Goal: Navigation & Orientation: Find specific page/section

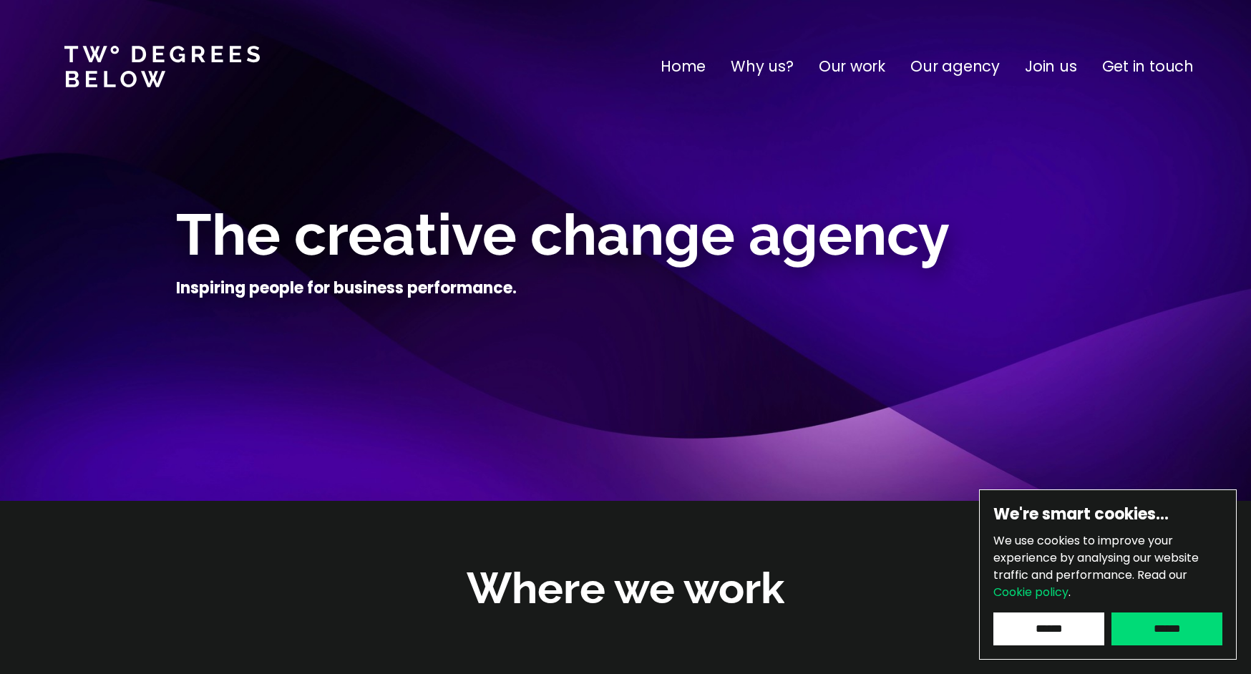
click at [1071, 72] on p "Join us" at bounding box center [1051, 66] width 52 height 23
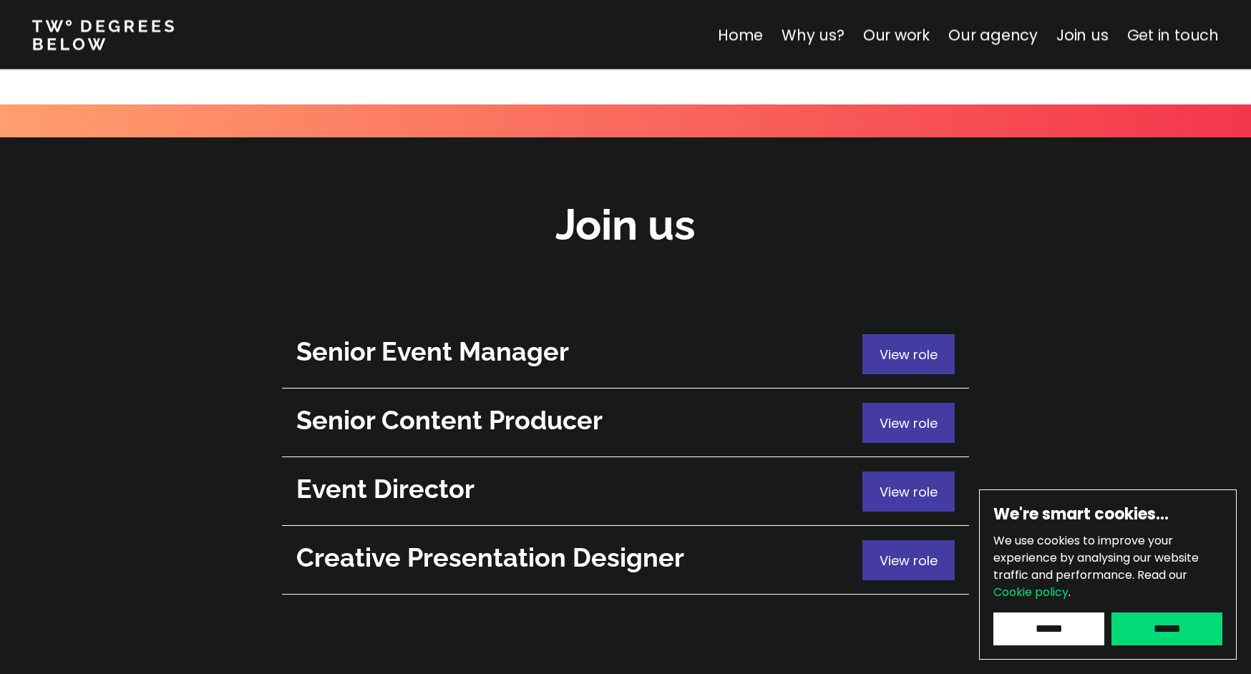
click at [1172, 39] on link "Get in touch" at bounding box center [1173, 34] width 92 height 21
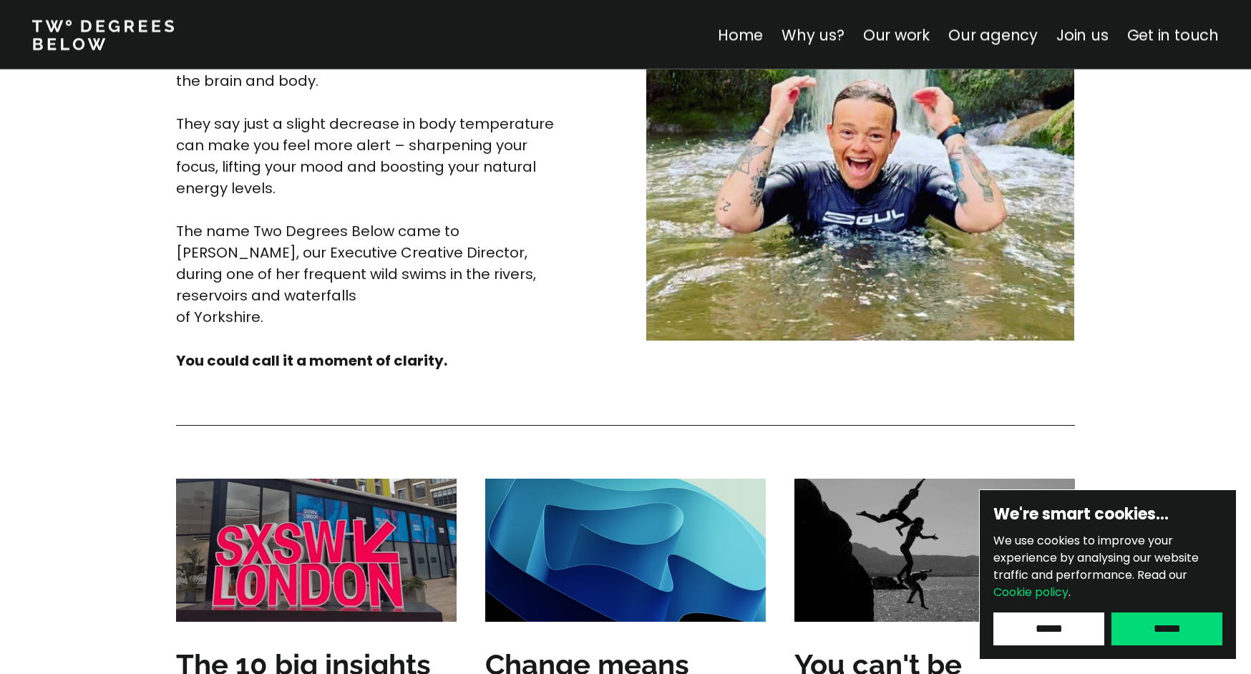
scroll to position [3910, 0]
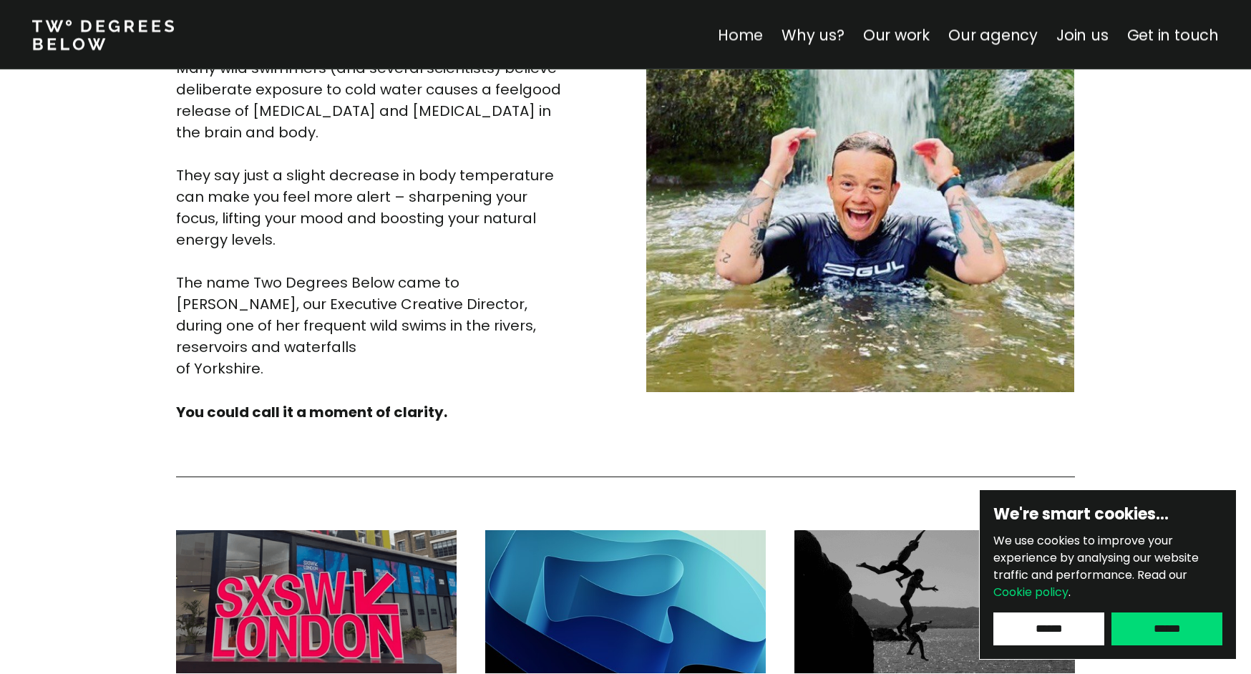
click at [749, 39] on link "Home" at bounding box center [740, 34] width 45 height 21
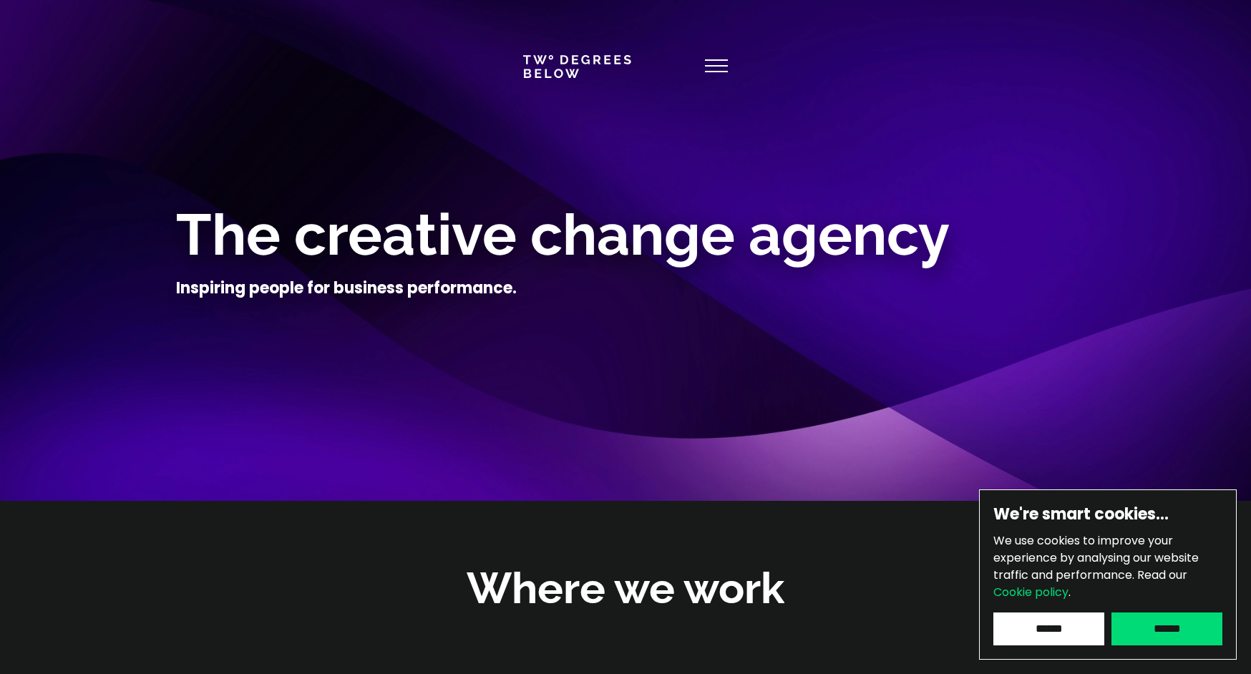
click at [720, 74] on icon at bounding box center [716, 66] width 23 height 34
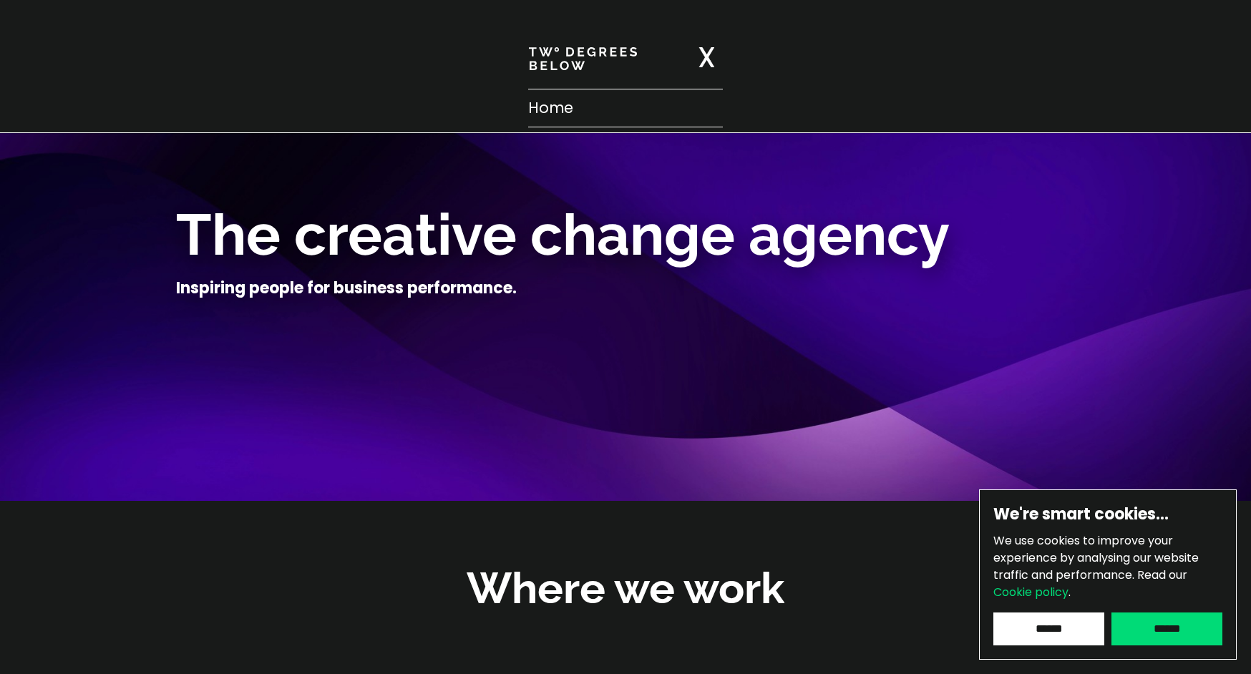
click at [709, 63] on img at bounding box center [707, 57] width 16 height 20
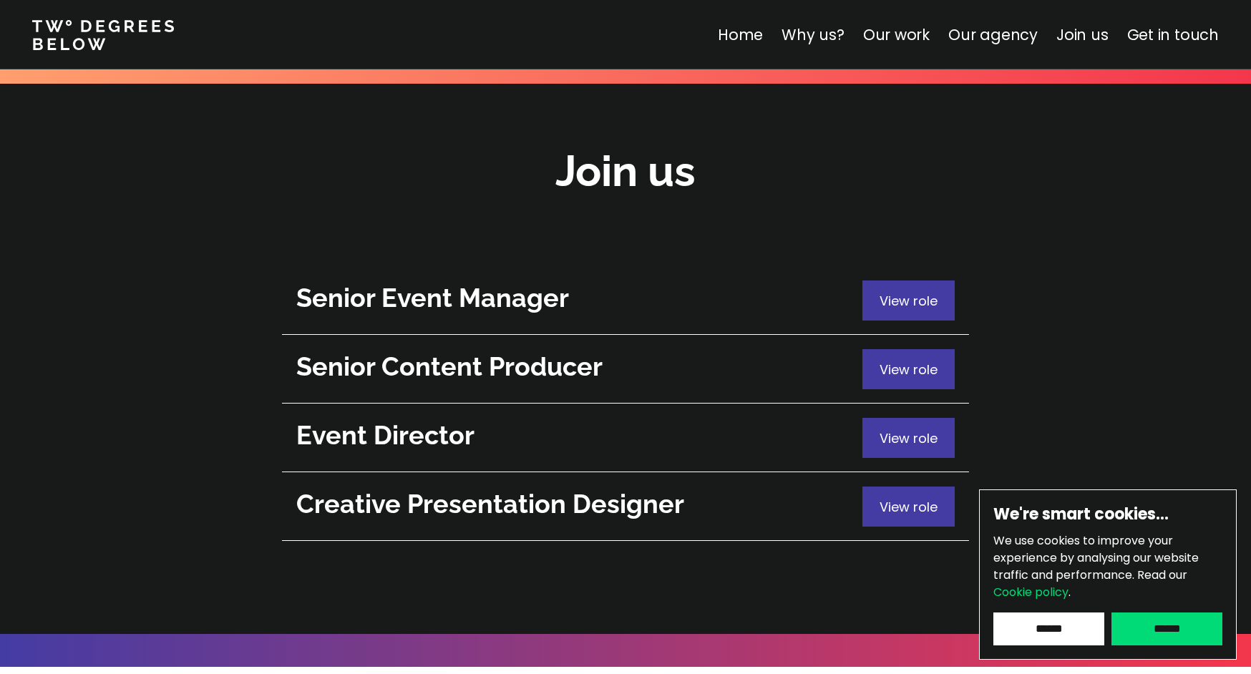
scroll to position [5142, 0]
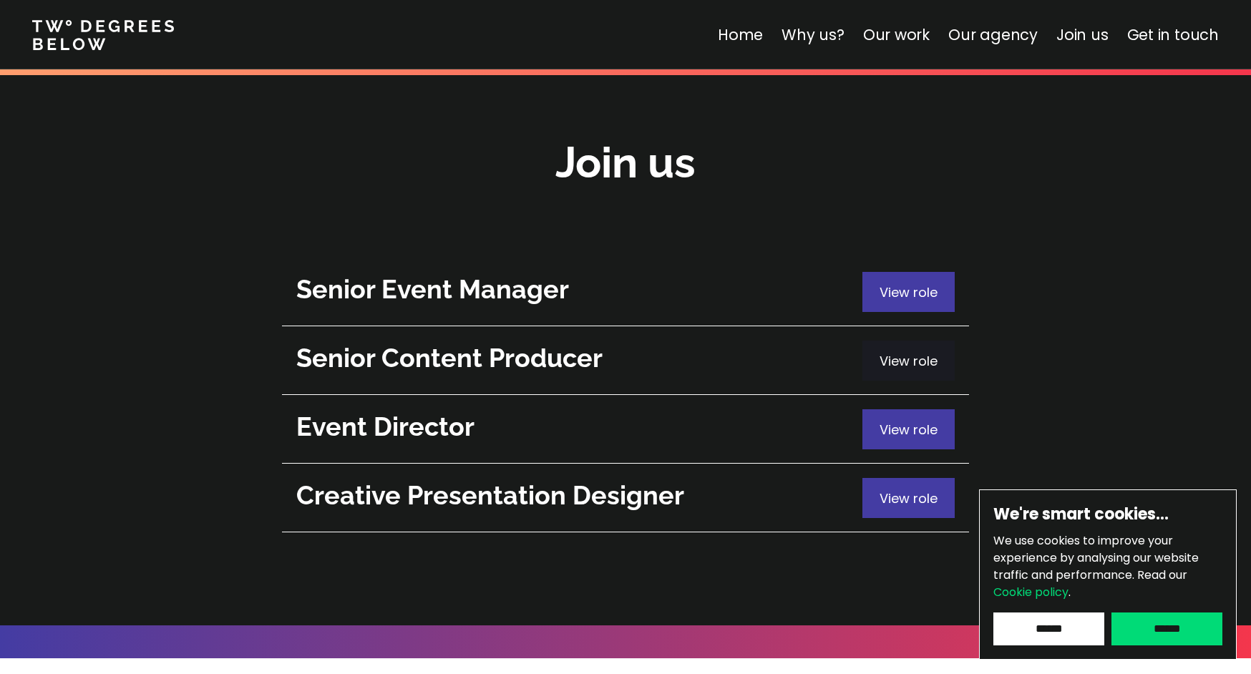
click at [902, 352] on span "View role" at bounding box center [909, 361] width 58 height 18
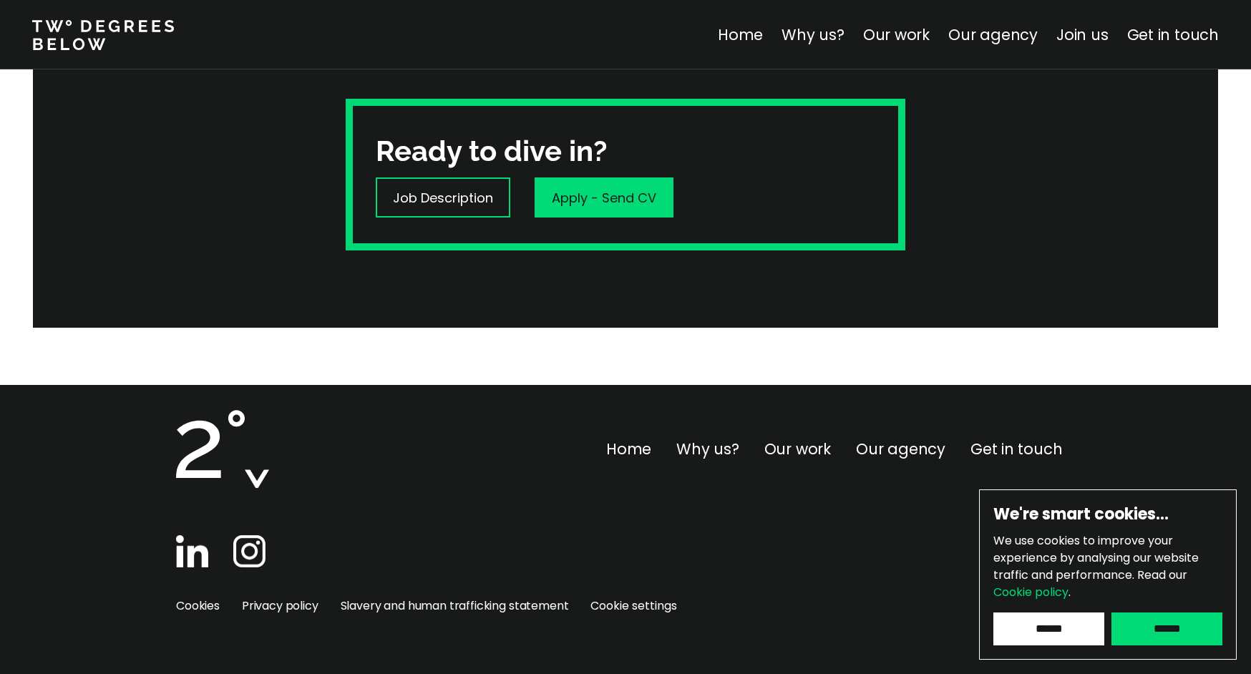
scroll to position [565, 0]
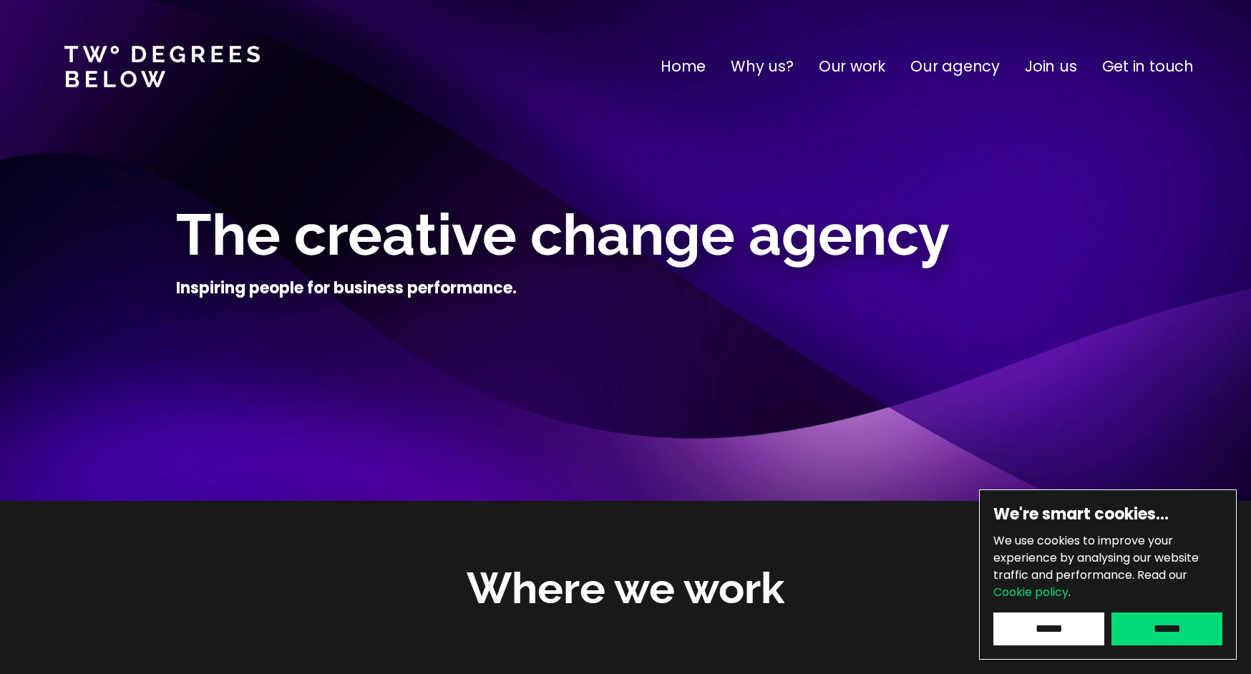
click at [962, 73] on p "Our agency" at bounding box center [954, 66] width 89 height 23
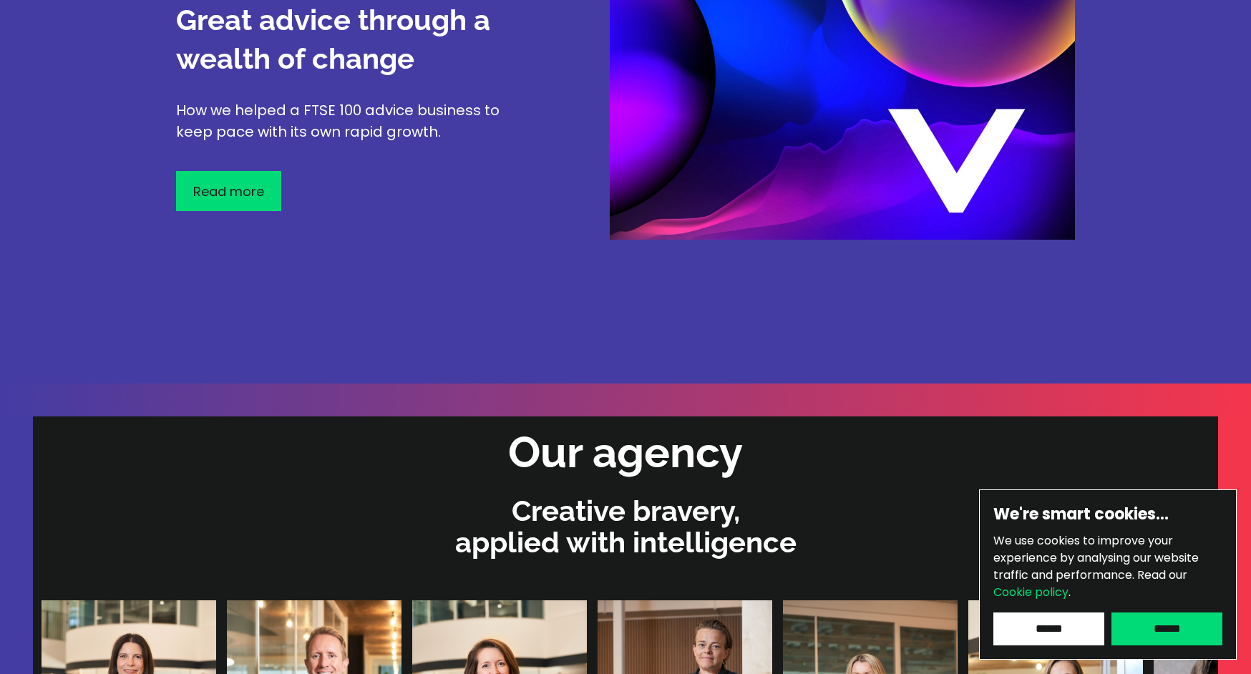
scroll to position [3041, 0]
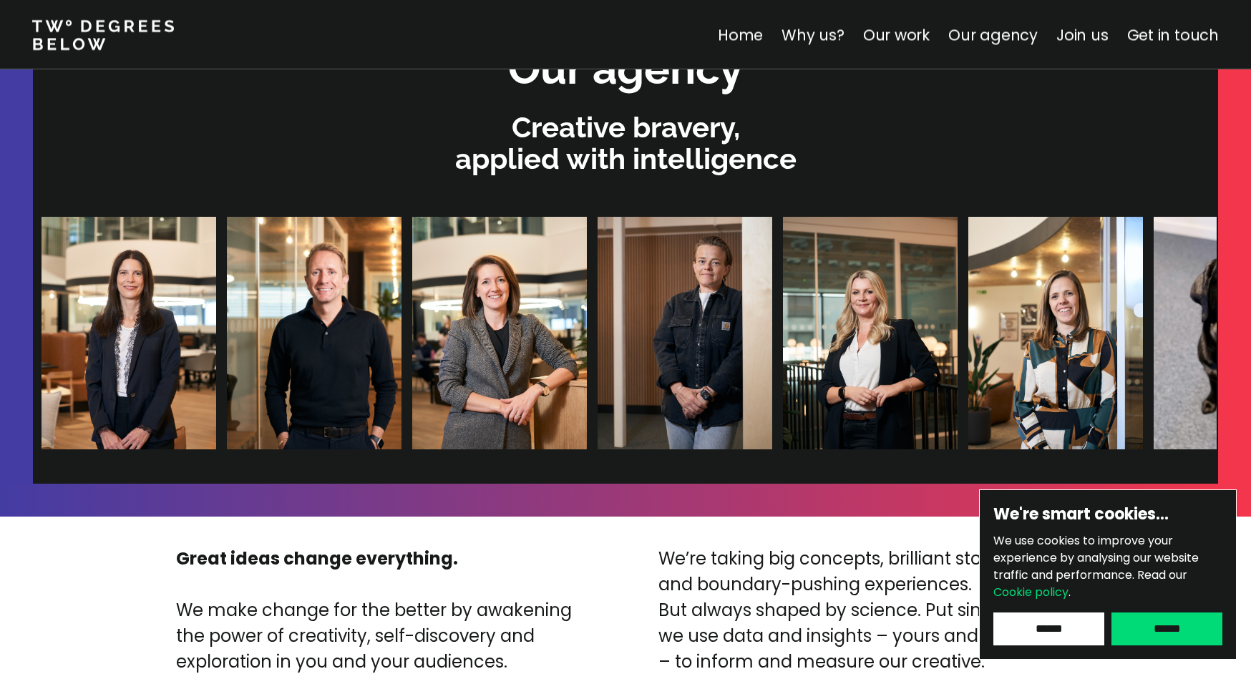
click at [665, 316] on img at bounding box center [752, 333] width 175 height 233
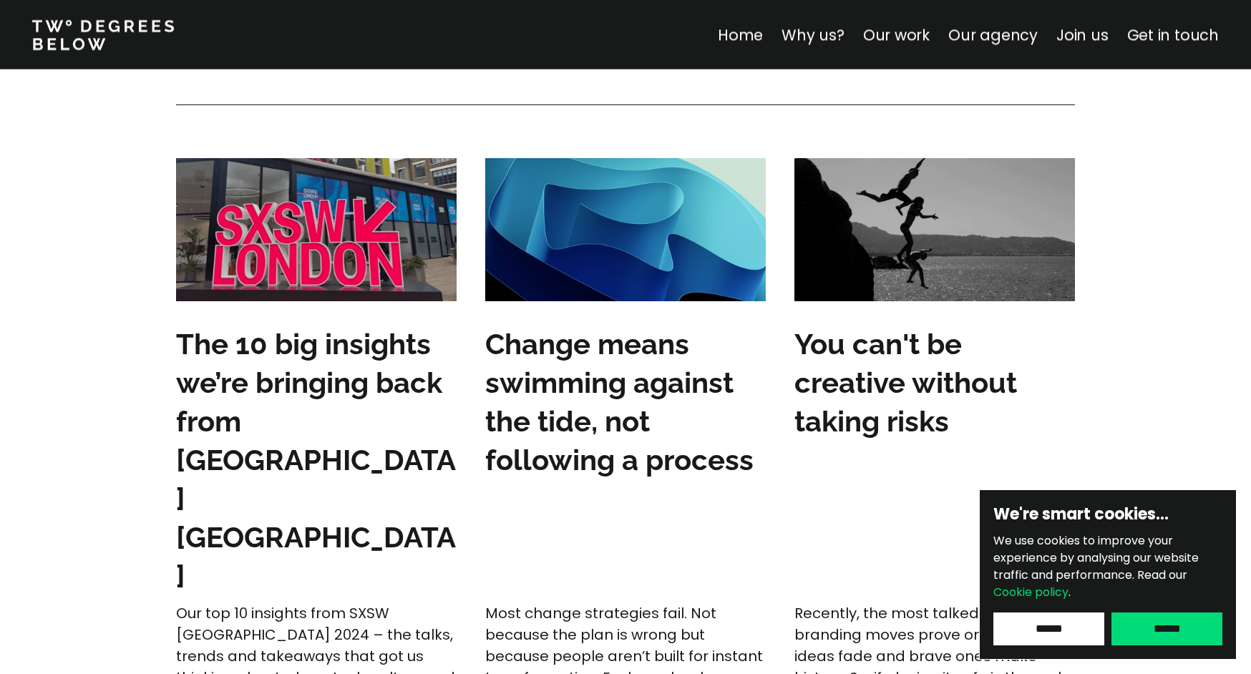
scroll to position [4284, 0]
